Goal: Obtain resource: Obtain resource

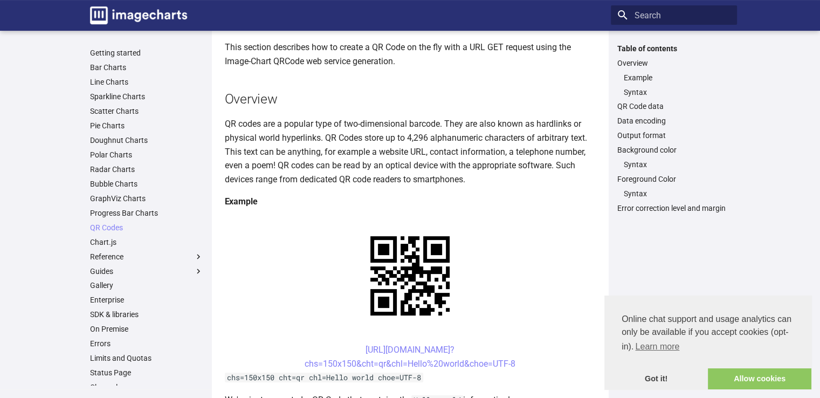
scroll to position [216, 0]
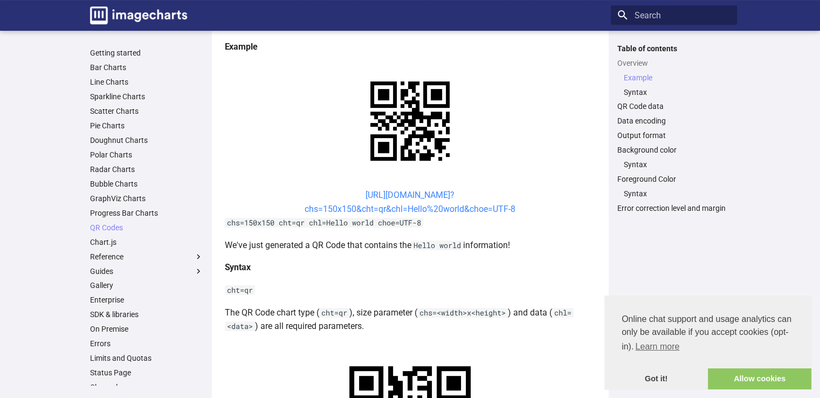
click at [368, 197] on link "[URL][DOMAIN_NAME]? chs=150x150&cht=qr&chl=Hello%20world&choe=UTF-8" at bounding box center [410, 202] width 211 height 24
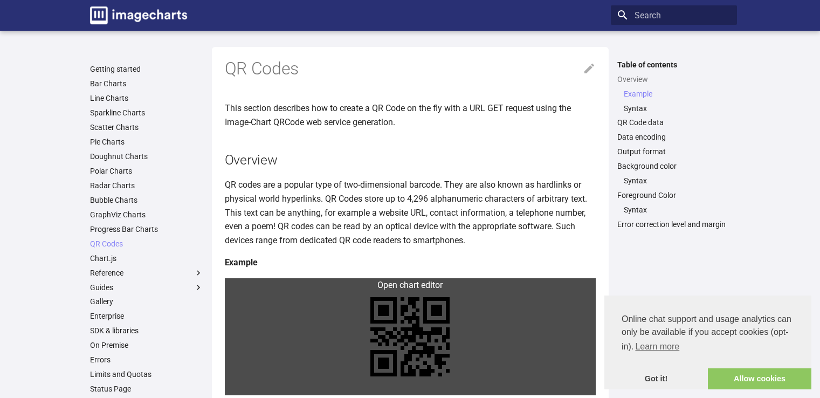
scroll to position [213, 0]
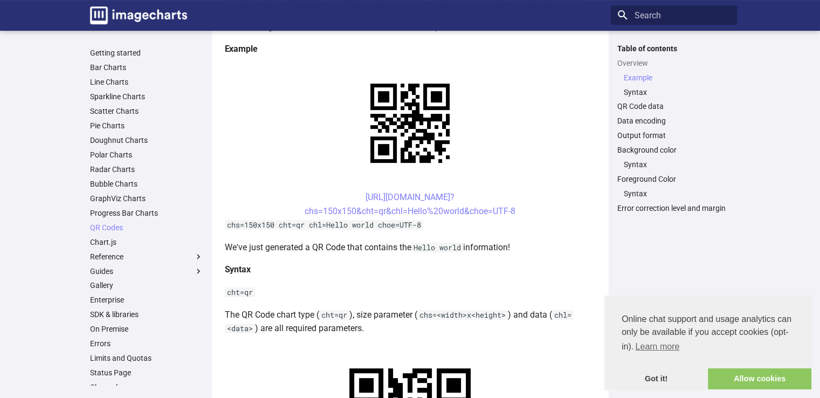
drag, startPoint x: 323, startPoint y: 197, endPoint x: 527, endPoint y: 211, distance: 204.2
click at [527, 211] on center "[URL][DOMAIN_NAME]? chs=150x150&cht=qr&chl=Hello%20world&choe=UTF-8" at bounding box center [410, 203] width 371 height 27
copy link "[URL][DOMAIN_NAME]? chs=150x150&cht=qr&chl=Hello%20world&choe=UTF-8"
